Goal: Entertainment & Leisure: Consume media (video, audio)

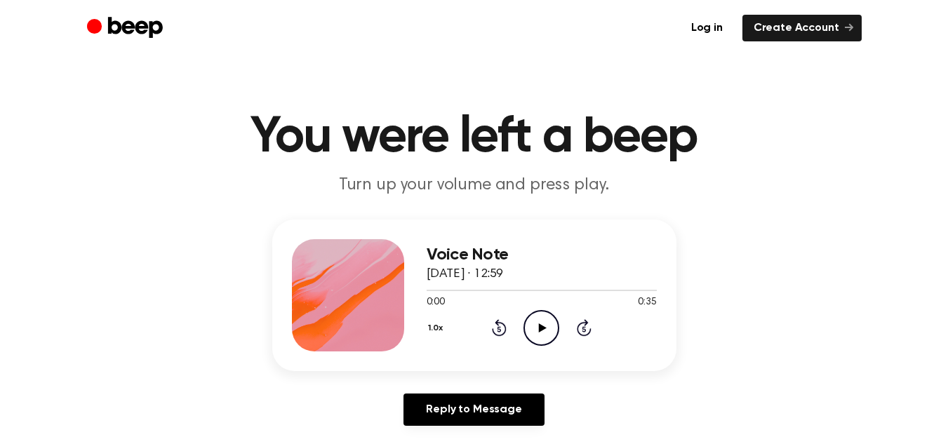
click at [549, 340] on icon "Play Audio" at bounding box center [541, 328] width 36 height 36
click at [552, 330] on icon "Play Audio" at bounding box center [541, 328] width 36 height 36
click at [543, 314] on icon "Pause Audio" at bounding box center [541, 328] width 36 height 36
click at [548, 317] on icon "Play Audio" at bounding box center [541, 328] width 36 height 36
click at [537, 320] on icon "Play Audio" at bounding box center [541, 328] width 36 height 36
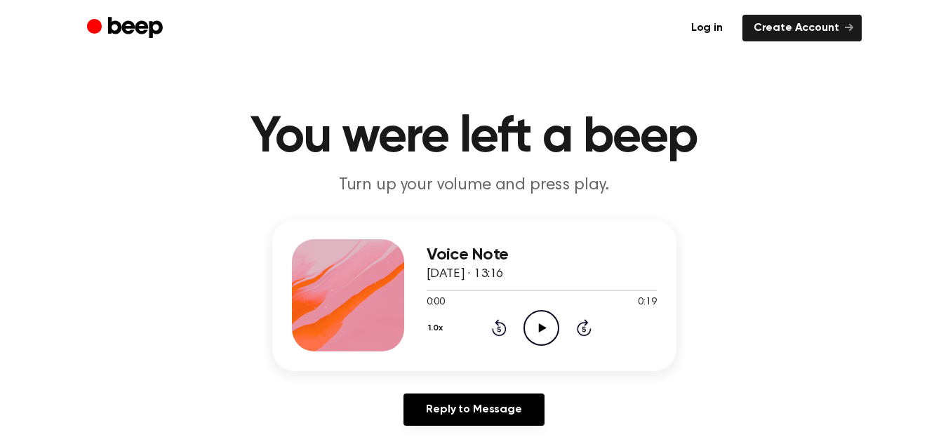
click at [535, 327] on icon "Play Audio" at bounding box center [541, 328] width 36 height 36
